Goal: Answer question/provide support

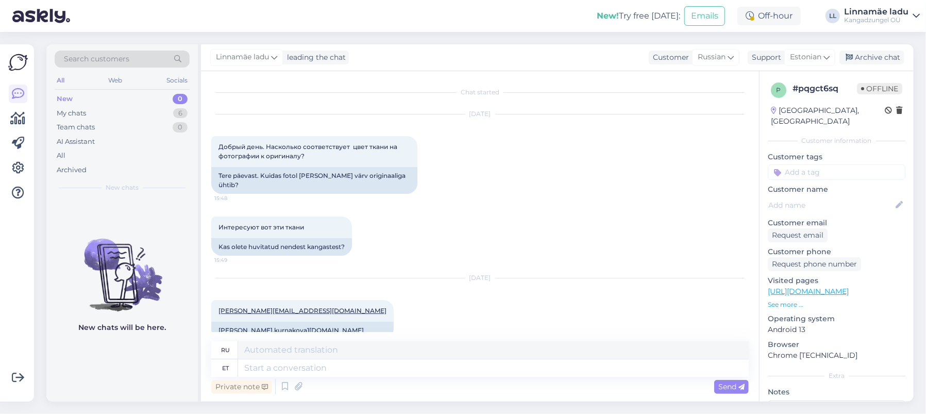
scroll to position [543, 0]
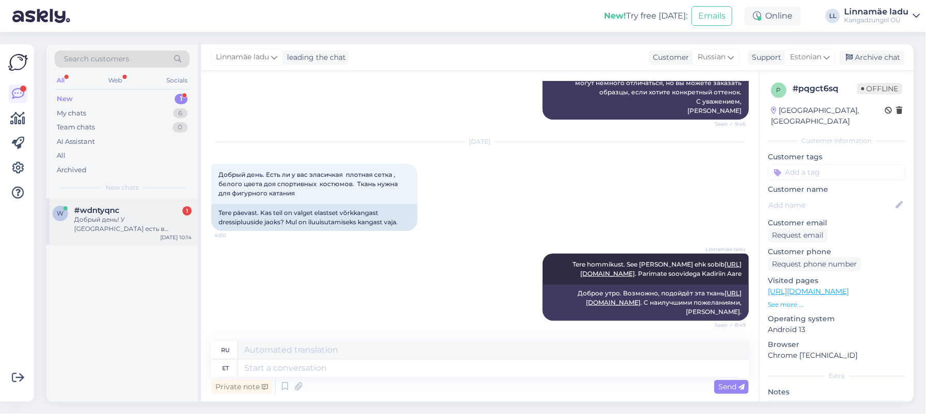
click at [117, 220] on div "Добрый день! У [GEOGRAPHIC_DATA] есть в продаже ирландский твид на костюм?" at bounding box center [132, 224] width 117 height 19
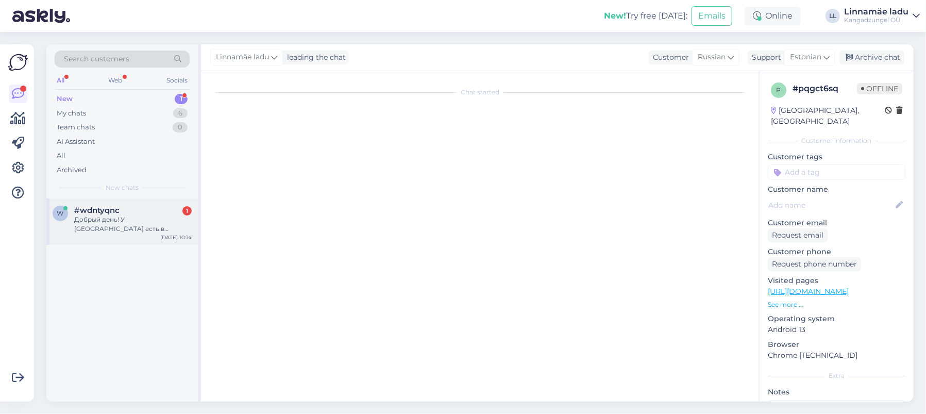
scroll to position [0, 0]
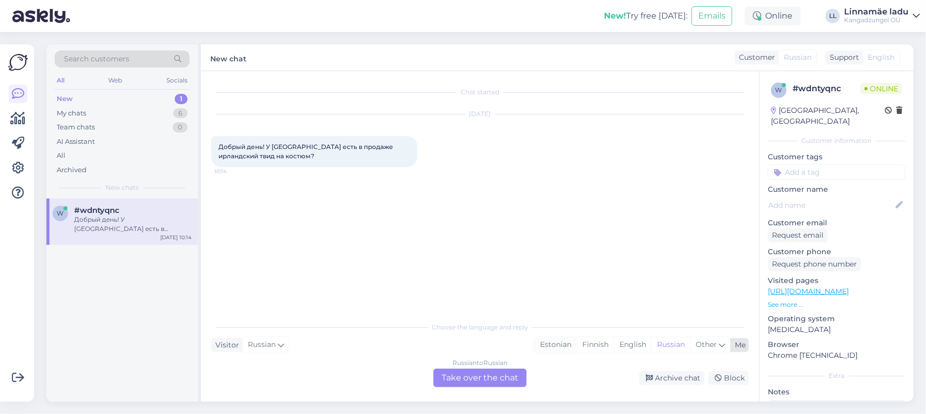
click at [556, 344] on div "Estonian" at bounding box center [556, 344] width 42 height 15
click at [460, 380] on div "Russian to Estonian Take over the chat" at bounding box center [479, 377] width 93 height 19
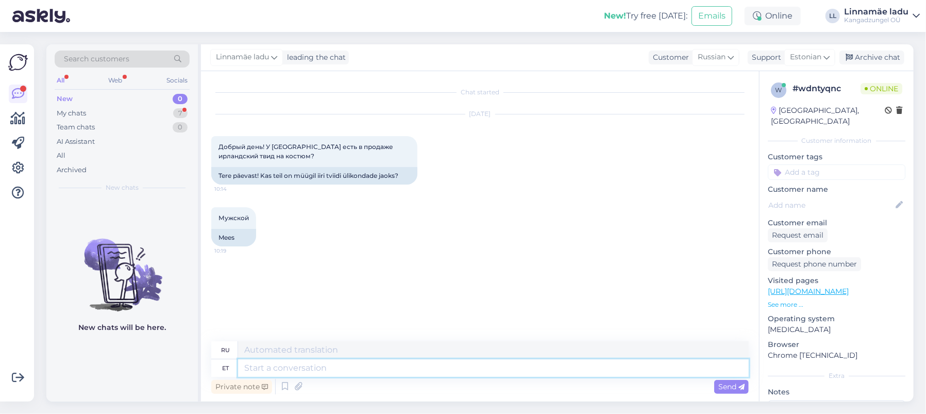
click at [327, 371] on textarea at bounding box center [493, 368] width 511 height 18
type textarea "Te"
type textarea "Дорога"
type textarea "Te"
type textarea "Т"
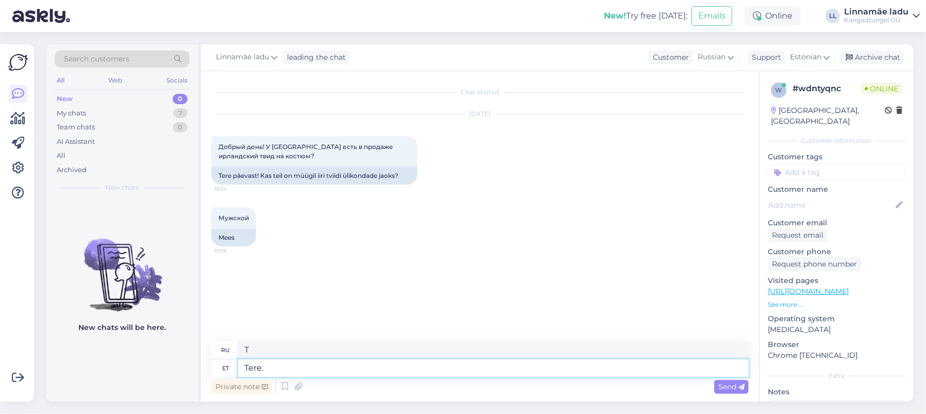
type textarea "Tere."
type textarea "Привет."
type textarea "Tere. Kahjuks e"
type textarea "Здравствуйте. К сожалению."
type textarea "Tere. Kahjuks e-poes"
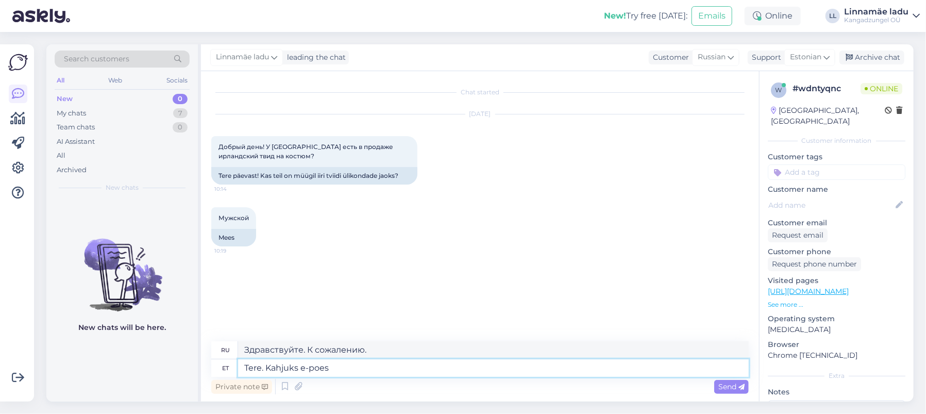
type textarea "Здравствуйте. К сожалению, в интернет-магазине"
type textarea "Tere. Kahjuks e-poes [PERSON_NAME]"
type textarea "Здравствуйте. К сожалению, в интернет-магазине."
type textarea "Tere. Kahjuks e-poes [PERSON_NAME] o"
type textarea "Здравствуйте. К сожалению, в интернет-магазине его нет."
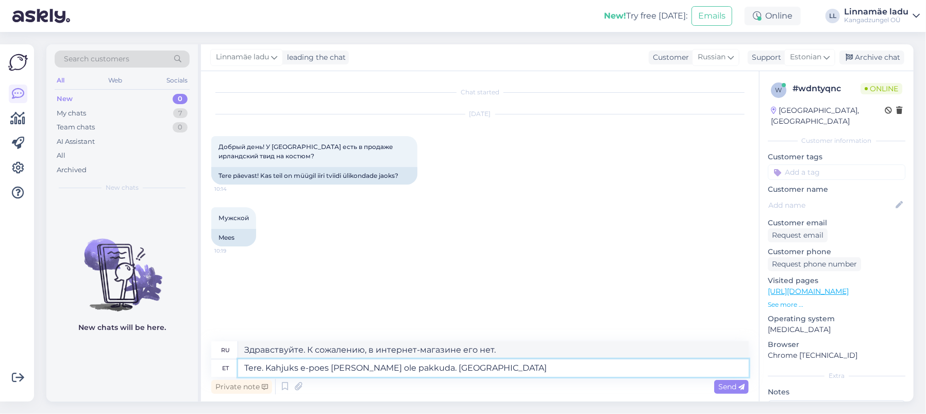
type textarea "Tere. Kahjuks e-poes [PERSON_NAME] ole pakkuda. [GEOGRAPHIC_DATA]"
type textarea "Здравствуйте. К сожалению, в интернет-магазине его нет. Возможно."
type textarea "Tere. Kahjuks e-poes [PERSON_NAME] ole pakkuda. Võibolla kaupluses"
type textarea "Здравствуйте. К сожалению, в интернет-магазине его нет. Возможно, в магазине ес…"
type textarea "Tere. Kahjuks e-poes [PERSON_NAME] ole pakkuda. Võibolla kaupluses võib mi"
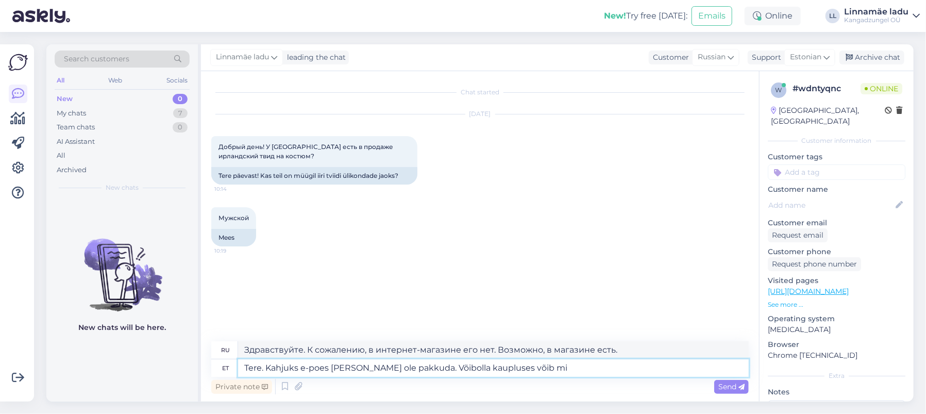
type textarea "Здравствуйте. К сожалению, в интернет-магазине его нет. Возможно, в магазине вы…"
type textarea "Tere. Kahjuks e-poes [PERSON_NAME] ole pakkuda. Võibolla kaupluses võib midagi …"
type textarea "Здравствуйте. К сожалению, в интернет-магазине ничего нет. Возможно, что-то мож…"
type textarea "Tere. Kahjuks e-poes [PERSON_NAME] ole pakkuda. Võibolla kaupluses võib midagi …"
type textarea "Здравствуйте. К сожалению, в интернет-магазине ничего нет. Возможно, вы найдёте…"
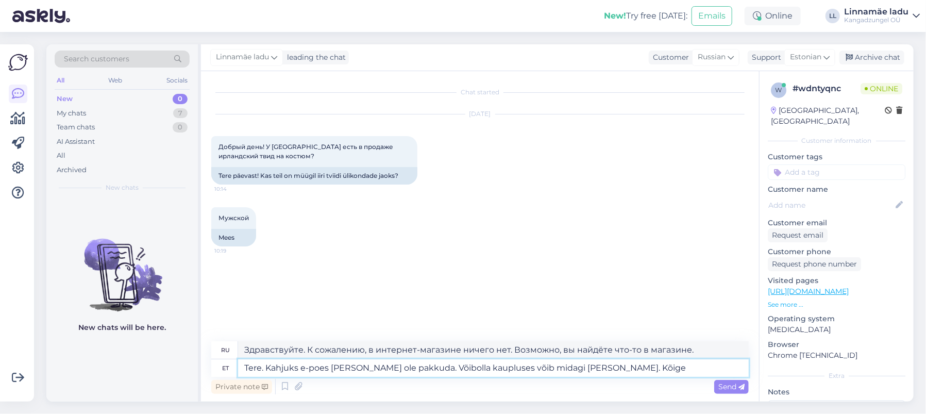
type textarea "Tere. Kahjuks e-poes [PERSON_NAME] ole pakkuda. Võibolla kaupluses võib midagi …"
type textarea "Здравствуйте. К сожалению, в интернет-магазине ничего нет. Возможно, вы сможете…"
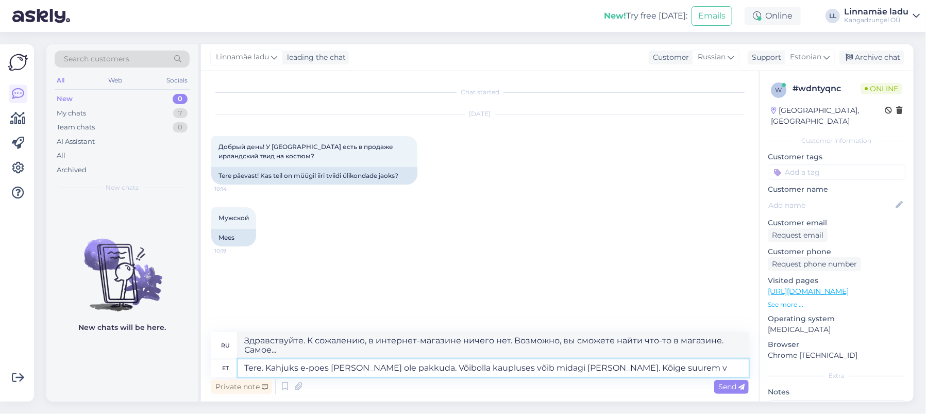
type textarea "Tere. Kahjuks e-poes [PERSON_NAME] ole pakkuda. Võibolla kaupluses võib midagi …"
type textarea "Здравствуйте. К сожалению, в интернет-магазине ничего нет. Возможно, вы найдёте…"
type textarea "Tere. Kahjuks e-poes [PERSON_NAME] ole pakkuda. Võibolla kaupluses võib midagi …"
type textarea "Здравствуйте. К сожалению, в интернет-магазине ничего нет. Возможно, вы найдёте…"
type textarea "Tere. Kahjuks e-poes [PERSON_NAME] ole pakkuda. Võibolla kaupluses võib midagi …"
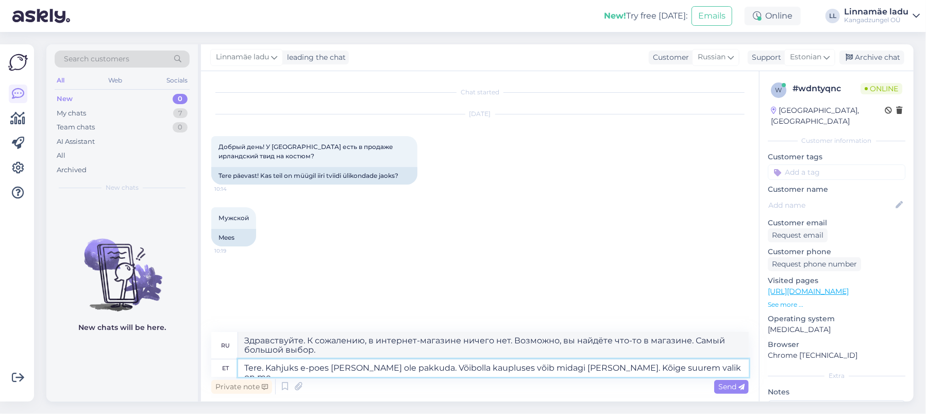
type textarea "Здравствуйте. К сожалению, в интернет-магазине ничего нет. Возможно, вы найдёте…"
type textarea "Tere. Kahjuks e-poes [PERSON_NAME] ole pakkuda. Võibolla kaupluses võib midagi …"
type textarea "Здравствуйте. К сожалению, в интернет-магазине ничего нет. Возможно, вы найдёте…"
type textarea "Tere. Kahjuks e-poes [PERSON_NAME] ole pakkuda. Võibolla kaupluses võib midagi …"
type textarea "Здравствуйте. К сожалению, в интернет-магазине ничего нет. Возможно, вы найдёте…"
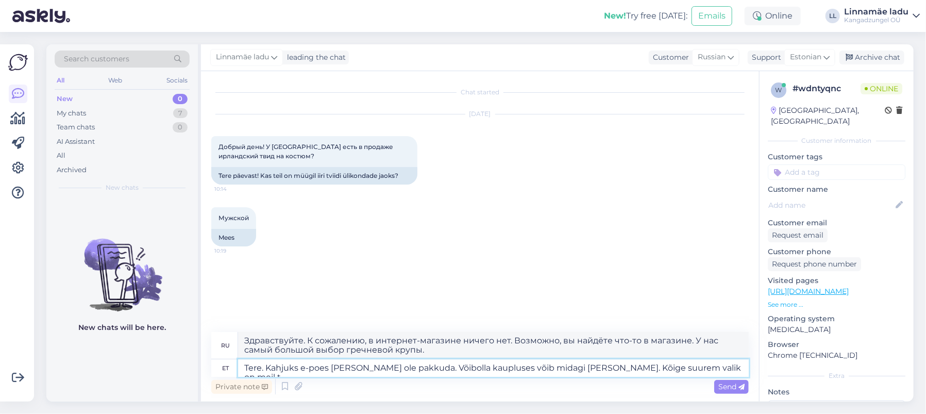
type textarea "Tere. Kahjuks e-poes [PERSON_NAME] ole pakkuda. Võibolla kaupluses võib midagi …"
type textarea "Здравствуйте. К сожалению, в интернет-магазине ничего нет. Возможно, вы найдёте…"
type textarea "Tere. Kahjuks e-poes [PERSON_NAME] ole pakkuda. Võibolla kaupluses võib midagi …"
type textarea "Здравствуйте. К сожалению, в интернет-магазине ничего нет. Возможно, вы найдёте…"
type textarea "Tere. Kahjuks e-poes [PERSON_NAME] ole pakkuda. Võibolla kaupluses võib midagi …"
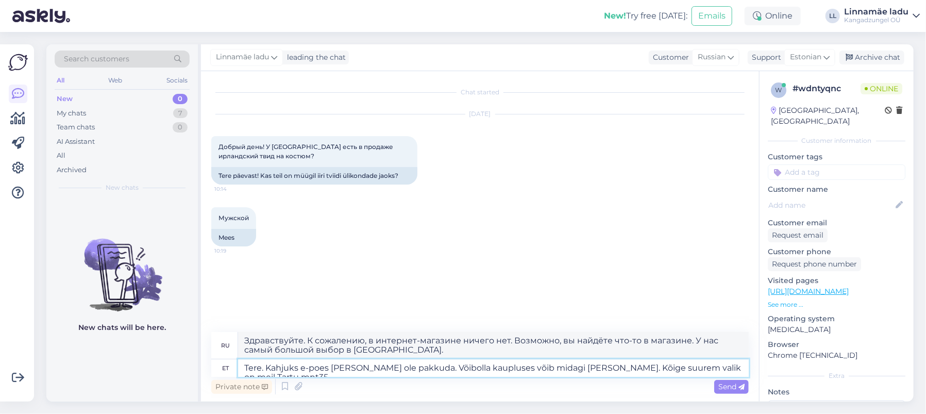
type textarea "Здравствуйте. К сожалению, в интернет-магазине ничего нет. Возможно, вы найдёте…"
type textarea "Tere. Kahjuks e-poes [PERSON_NAME] ole pakkuda. Võibolla kaupluses võib midagi …"
type textarea "Здравствуйте. К сожалению, в интернет-магазине ничего нет. Возможно, вы найдёте…"
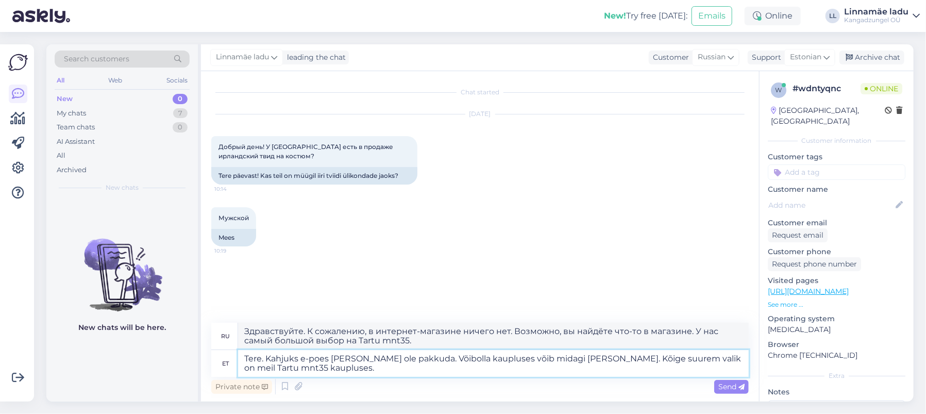
type textarea "Tere. Kahjuks e-poes [PERSON_NAME] ole pakkuda. Võibolla kaupluses võib midagi …"
type textarea "Здравствуйте. К сожалению, в интернет-магазине ничего нет. Возможно, вы найдёте…"
type textarea "Tere. Kahjuks e-poes [PERSON_NAME] ole pakkuda. Võibolla kaupluses võib midagi …"
type textarea "Здравствуйте. К сожалению, в интернет-магазине ничего нет. Возможно, вы найдёте…"
type textarea "Tere. Kahjuks e-poes [PERSON_NAME] ole pakkuda. Võibolla kaupluses võib midagi …"
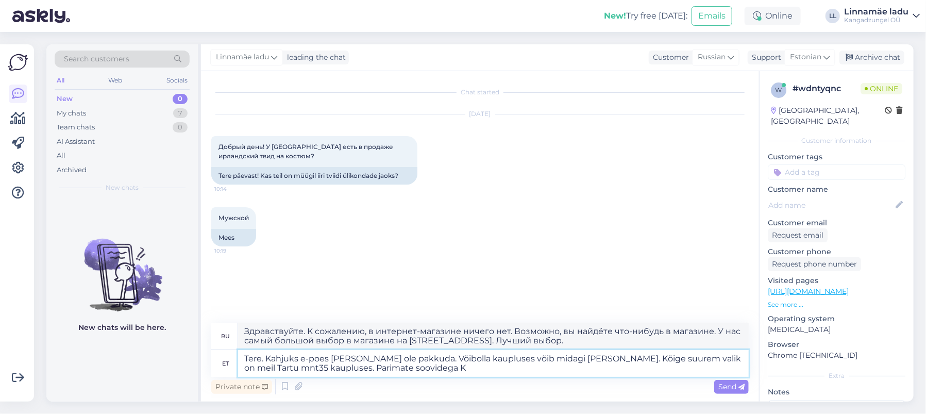
type textarea "Здравствуйте. К сожалению, в интернет-магазине ничего нет. Возможно, вы найдёте…"
type textarea "Tere. Kahjuks e-poes [PERSON_NAME] ole pakkuda. Võibolla kaupluses võib midagi …"
type textarea "Здравствуйте. К сожалению, в интернет-магазине ничего нет. Возможно, вы найдёте…"
type textarea "Tere. Kahjuks e-poes [PERSON_NAME] ole pakkuda. Võibolla kaupluses võib midagi …"
type textarea "Здравствуйте. К сожалению, в интернет-магазине ничего нет. Возможно, вы найдёте…"
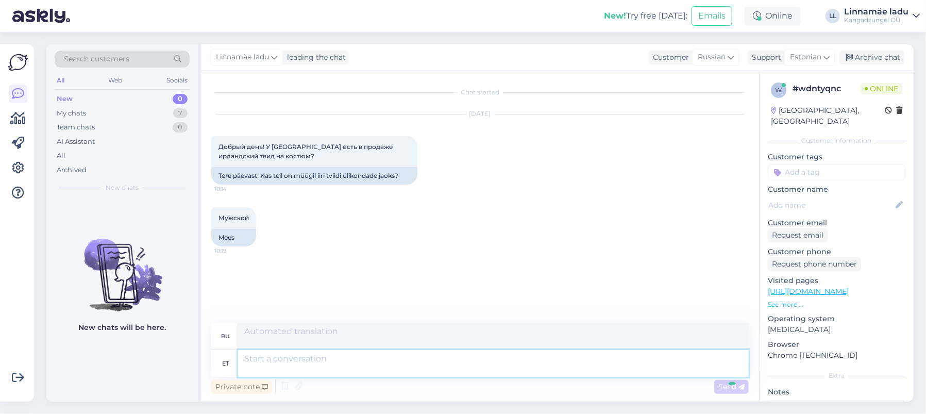
scroll to position [34, 0]
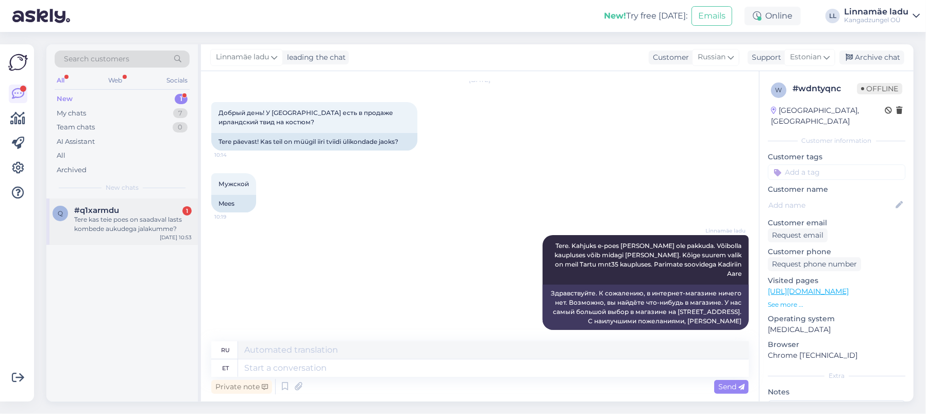
click at [109, 224] on div "Tere kas teie poes on saadaval lasts kombede aukudega jalakumme?" at bounding box center [132, 224] width 117 height 19
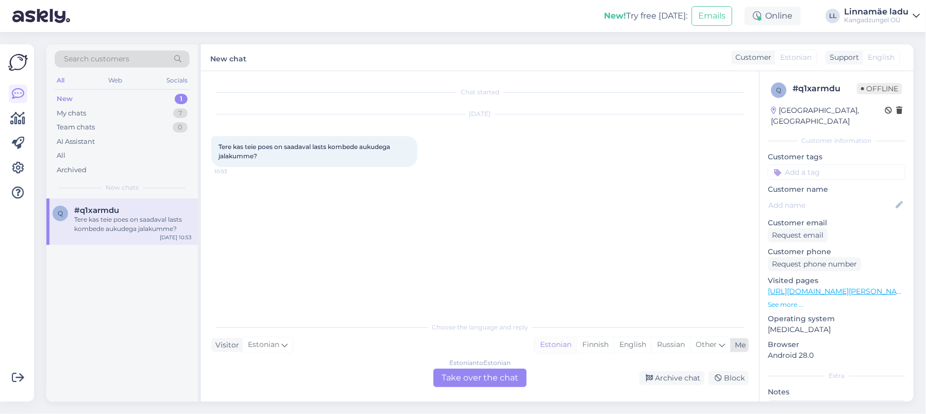
click at [559, 342] on div "Estonian" at bounding box center [556, 344] width 42 height 15
click at [433, 379] on div "Estonian to Estonian Take over the chat" at bounding box center [479, 377] width 101 height 19
click at [476, 374] on div "Estonian to Estonian Take over the chat" at bounding box center [479, 377] width 93 height 19
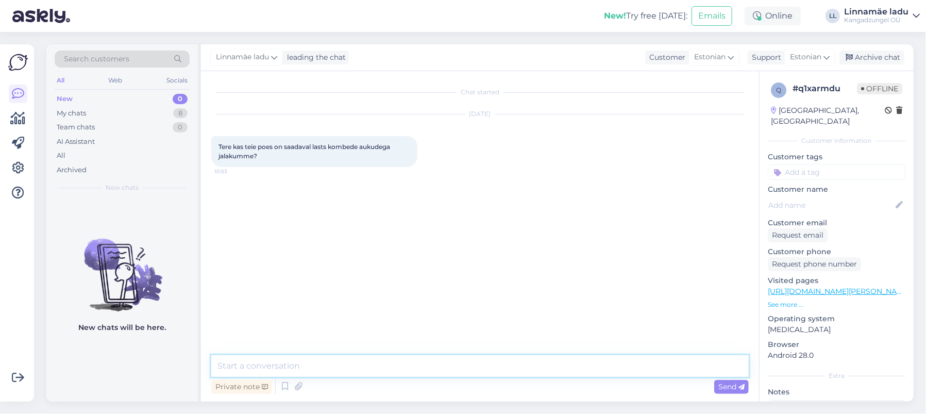
click at [292, 363] on textarea at bounding box center [479, 366] width 537 height 22
paste textarea "[URL][DOMAIN_NAME][PERSON_NAME]"
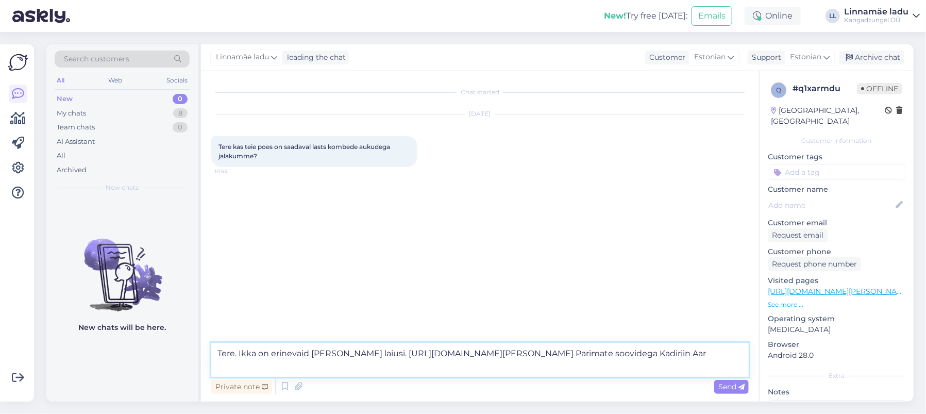
type textarea "Tere. Ikka on erinevaid [PERSON_NAME] laiusi. [URL][DOMAIN_NAME][PERSON_NAME] P…"
